Goal: Use online tool/utility: Utilize a website feature to perform a specific function

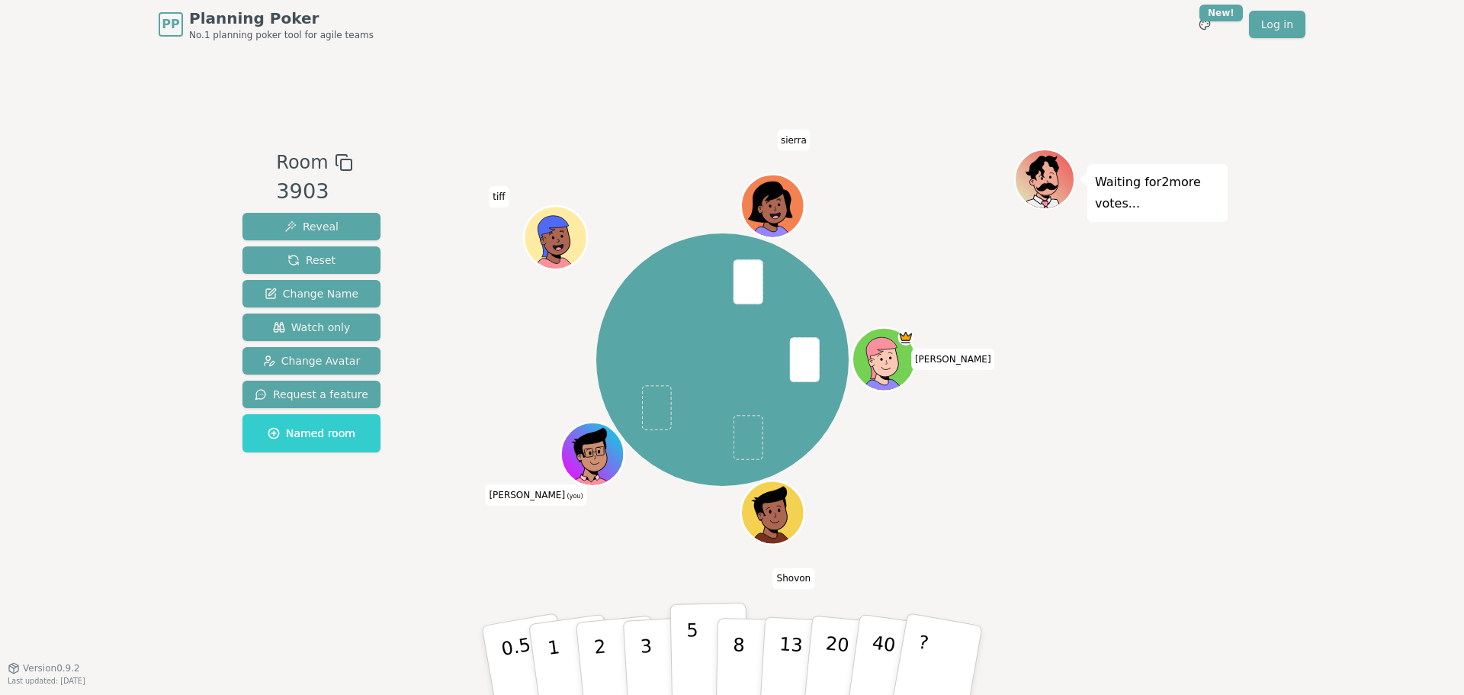
click at [692, 641] on p "5" at bounding box center [692, 660] width 13 height 82
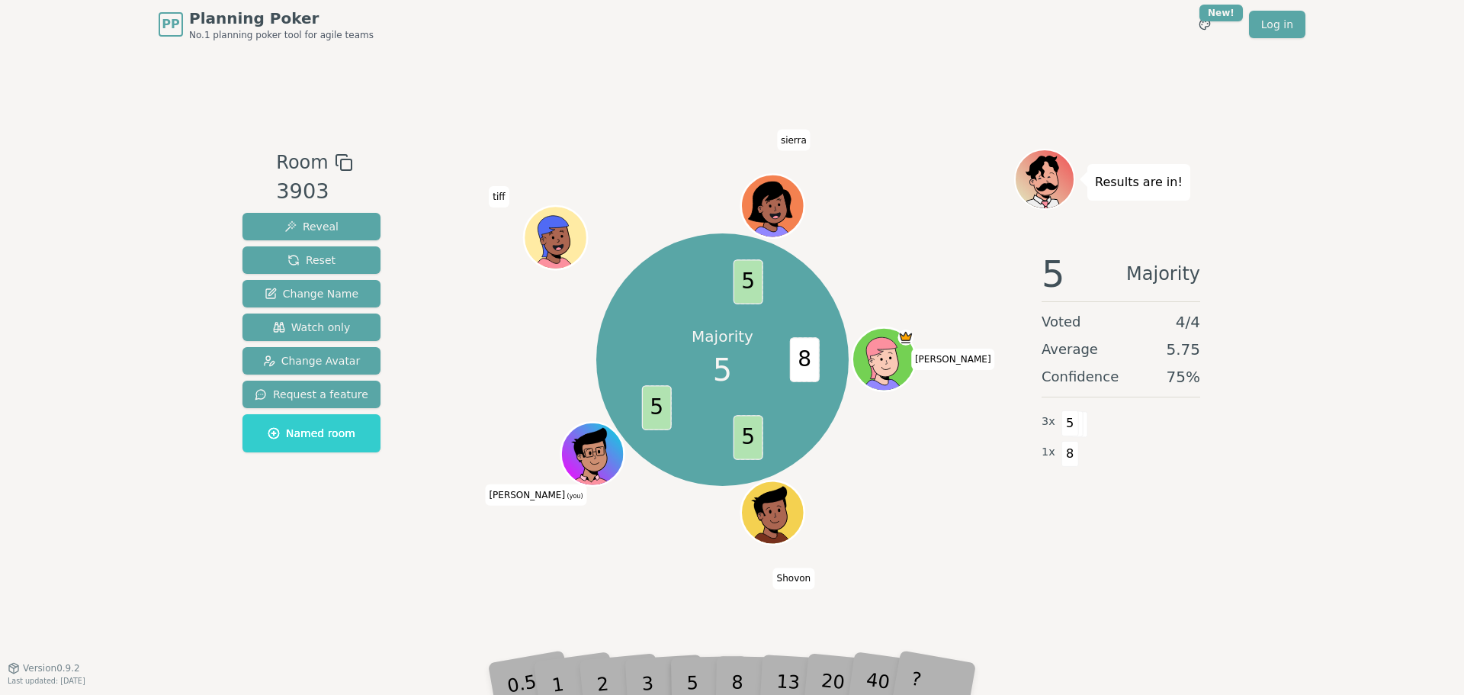
click at [740, 679] on div "8" at bounding box center [754, 660] width 47 height 54
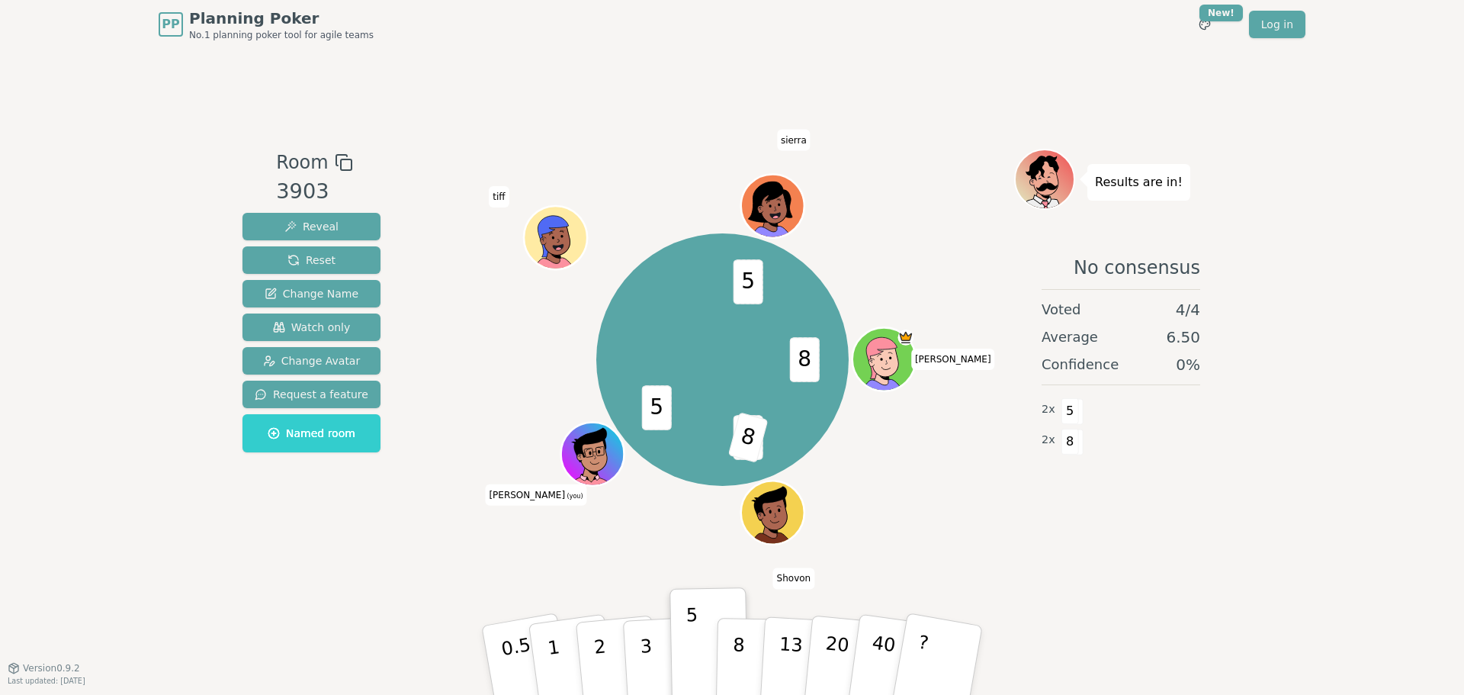
click at [740, 641] on p "8" at bounding box center [738, 675] width 13 height 82
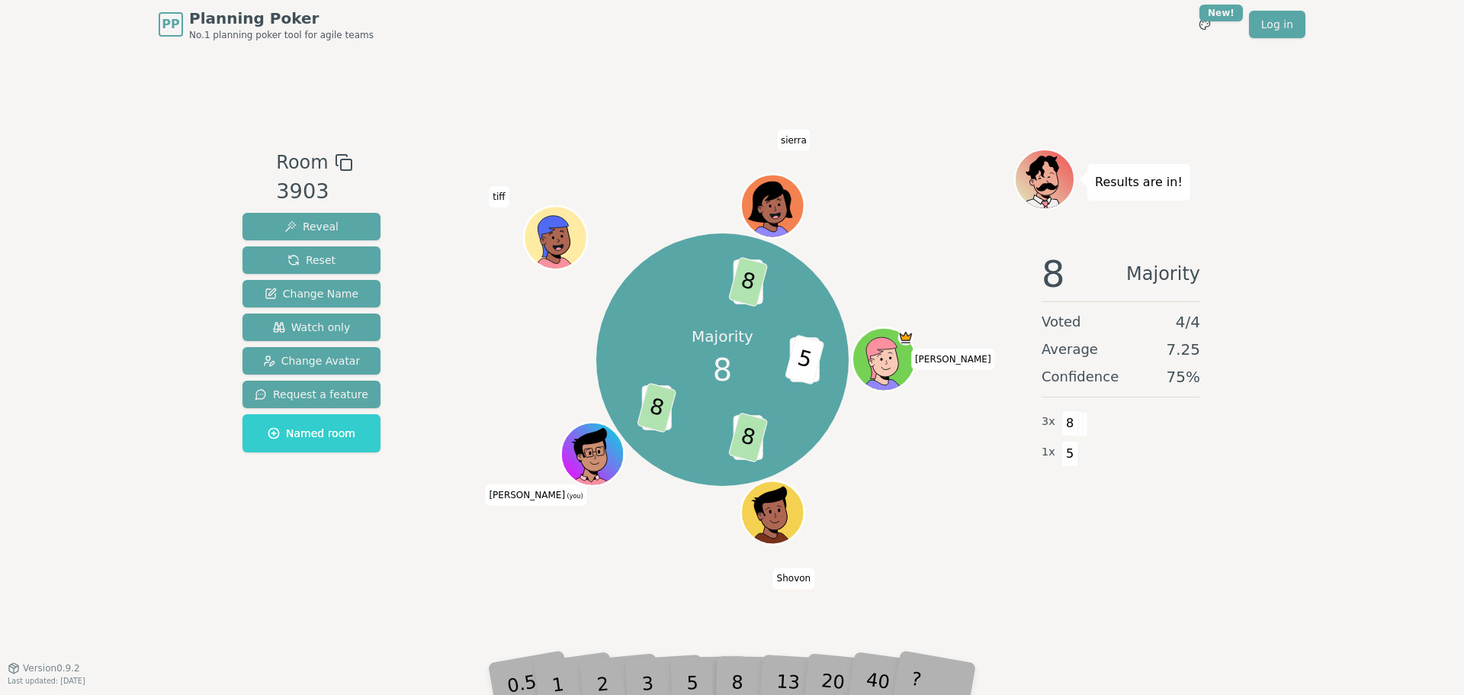
click at [694, 675] on div "5" at bounding box center [709, 660] width 47 height 54
click at [698, 686] on div "5" at bounding box center [709, 660] width 47 height 54
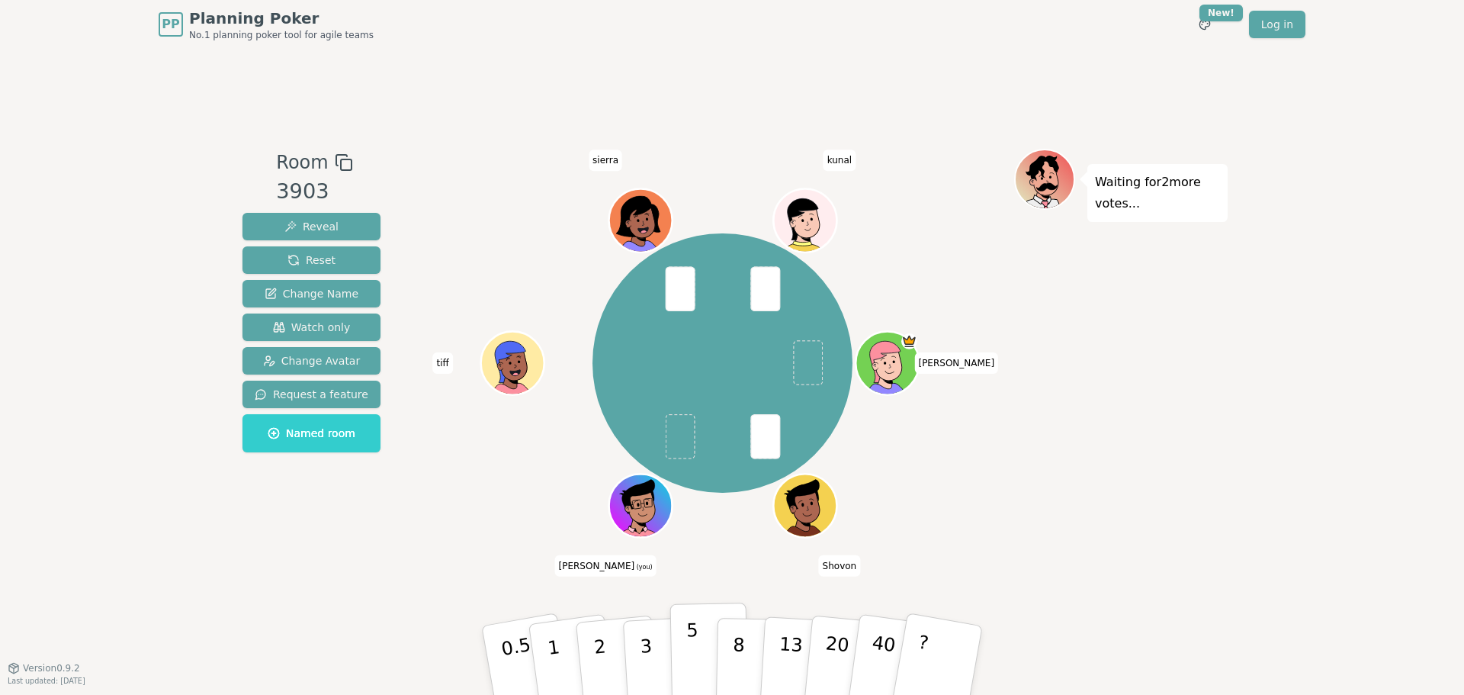
click at [691, 664] on p "5" at bounding box center [692, 660] width 13 height 82
click at [735, 661] on p "8" at bounding box center [738, 659] width 13 height 82
click at [671, 651] on button "5" at bounding box center [709, 660] width 79 height 116
click at [740, 657] on p "8" at bounding box center [738, 659] width 13 height 82
click at [708, 656] on button "5" at bounding box center [709, 660] width 79 height 116
